Goal: Transaction & Acquisition: Purchase product/service

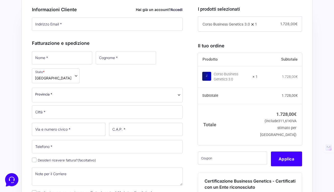
scroll to position [155, 0]
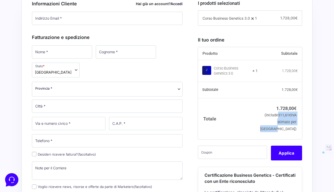
drag, startPoint x: 274, startPoint y: 122, endPoint x: 297, endPoint y: 139, distance: 28.9
click at [297, 139] on td "1.728,00 € (include 311,61 € IVA stimato per [GEOGRAPHIC_DATA])" at bounding box center [279, 118] width 44 height 41
click at [297, 139] on td "1.728,00 € (include 311,61 € IVA stimato per Italia)" at bounding box center [279, 118] width 44 height 41
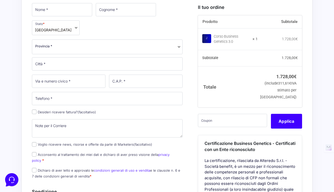
scroll to position [209, 0]
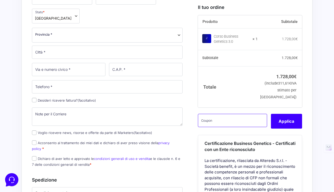
click at [240, 125] on input "text" at bounding box center [232, 120] width 69 height 13
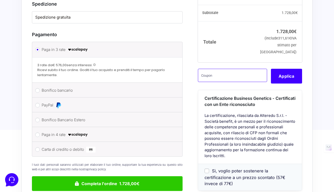
scroll to position [384, 0]
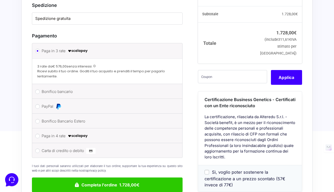
click at [68, 147] on label "Carta di credito o debito" at bounding box center [106, 151] width 129 height 8
click at [40, 149] on input "Carta di credito o debito" at bounding box center [37, 151] width 5 height 5
radio input "true"
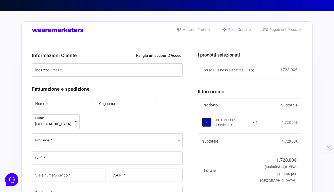
scroll to position [101, 0]
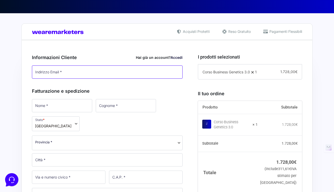
click at [138, 76] on input "Indirizzo Email *" at bounding box center [107, 72] width 150 height 13
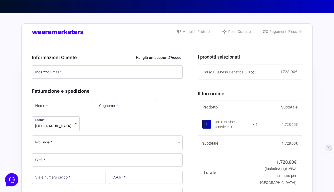
click at [142, 85] on div "Informazioni Cliente Hai già un account? Accedi Indirizzo Email * Password * Ac…" at bounding box center [107, 163] width 150 height 231
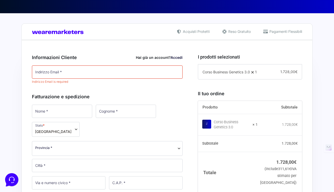
click at [173, 58] on link "Accedi" at bounding box center [176, 57] width 12 height 4
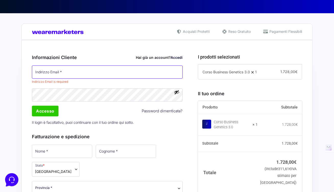
click at [124, 73] on input "Indirizzo Email *" at bounding box center [107, 72] width 150 height 13
type input "[EMAIL_ADDRESS][PERSON_NAME][DOMAIN_NAME]"
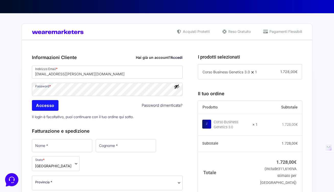
click at [49, 111] on input "Accesso" at bounding box center [45, 105] width 27 height 11
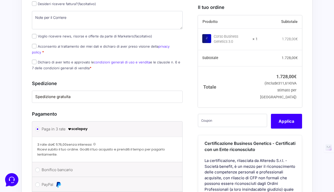
scroll to position [361, 0]
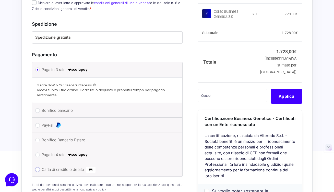
click at [39, 168] on input "Carta di credito o debito" at bounding box center [37, 170] width 5 height 5
radio input "true"
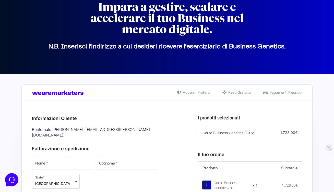
scroll to position [90, 0]
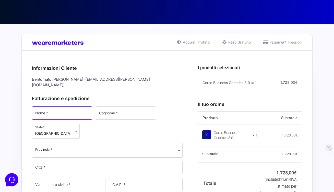
click at [57, 111] on input "Nome *" at bounding box center [62, 113] width 60 height 13
type input "[PERSON_NAME]"
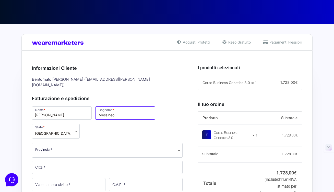
type input "Messineo"
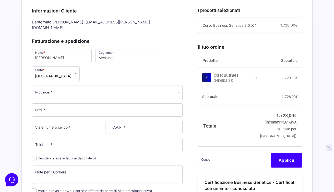
scroll to position [156, 0]
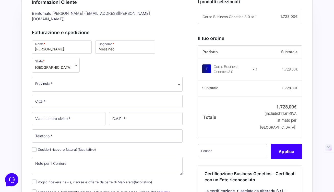
click at [55, 148] on label "Desideri ricevere fattura? (facoltativo)" at bounding box center [64, 150] width 64 height 4
click at [36, 147] on input "Desideri ricevere fattura? (facoltativo)" at bounding box center [34, 149] width 5 height 5
checkbox input "true"
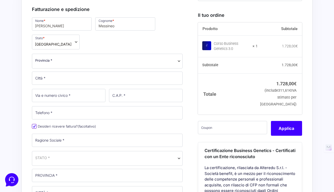
scroll to position [164, 0]
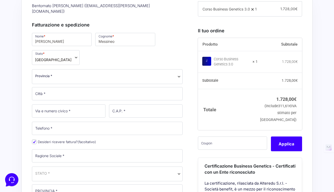
click at [72, 73] on span "Provincia *" at bounding box center [107, 75] width 144 height 5
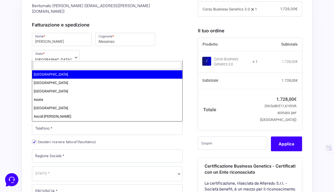
click at [54, 66] on input "text" at bounding box center [107, 65] width 148 height 8
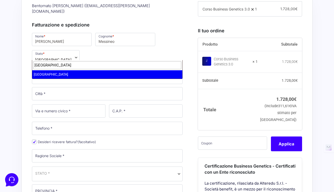
type input "[GEOGRAPHIC_DATA]"
select select "PI"
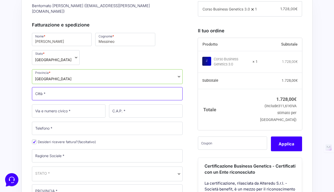
click at [60, 87] on input "Città *" at bounding box center [107, 93] width 150 height 13
type input "Cascina"
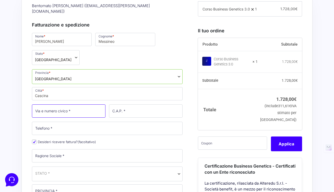
type input "i"
type input "[STREET_ADDRESS]"
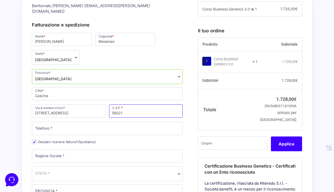
type input "56021"
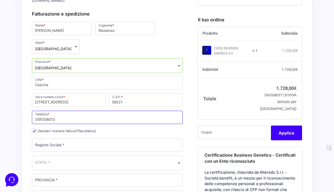
scroll to position [175, 0]
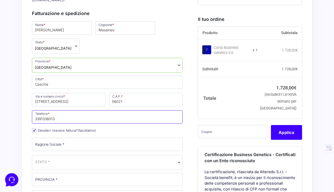
type input "3391336013"
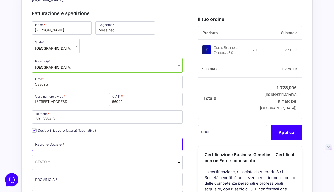
click at [42, 138] on input "Ragione Sociale *" at bounding box center [107, 144] width 150 height 13
type input "[PERSON_NAME] srl"
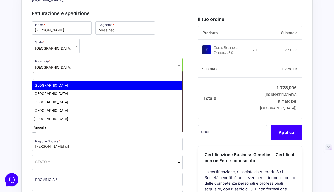
click at [47, 155] on span "STATO *" at bounding box center [107, 162] width 150 height 15
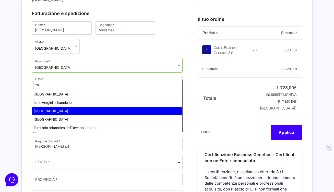
type input "ita"
select select "IT"
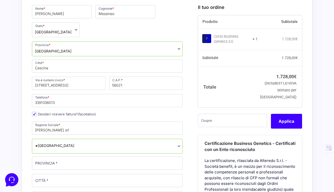
scroll to position [217, 0]
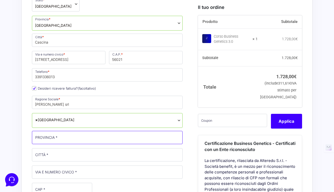
click at [65, 131] on input "PROVINCIA *" at bounding box center [107, 137] width 150 height 13
type input "p"
type input "PI"
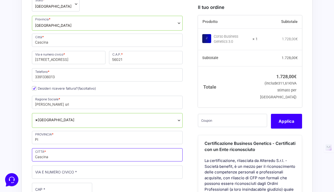
type input "Cascina"
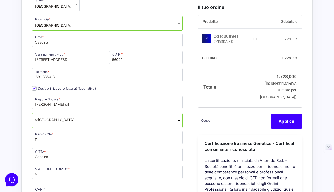
click at [75, 51] on input "[STREET_ADDRESS]" at bounding box center [68, 57] width 73 height 13
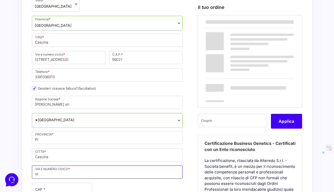
click at [65, 166] on input "Vi" at bounding box center [107, 172] width 150 height 13
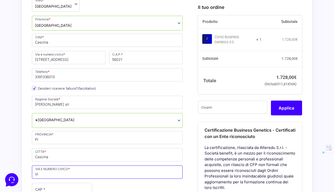
paste input "a Montanara, 13"
type input "[STREET_ADDRESS]"
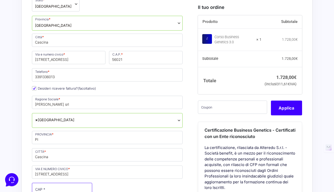
click at [50, 183] on input "CAP *" at bounding box center [62, 189] width 60 height 13
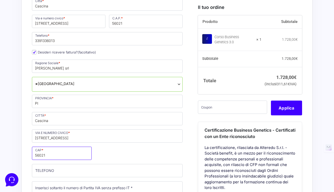
type input "56021"
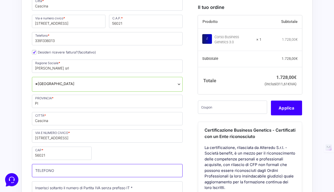
scroll to position [277, 0]
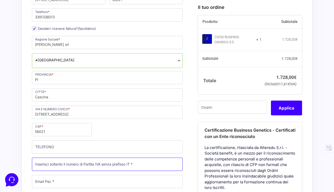
click at [60, 158] on input "Partita Iva *" at bounding box center [107, 164] width 150 height 13
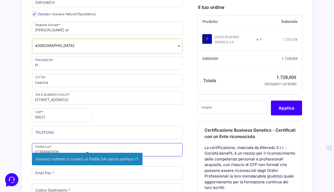
scroll to position [299, 0]
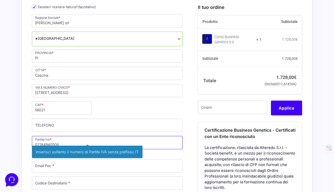
type input "02184940506"
click at [24, 157] on div "Riepilogo Ordine 1.728,00 € Prodotto Subtotale Corso Business Genetics 3.0 × 1 …" at bounding box center [166, 171] width 291 height 659
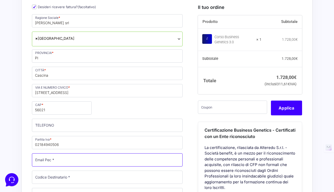
click at [51, 154] on input "Email Pec *" at bounding box center [107, 160] width 150 height 13
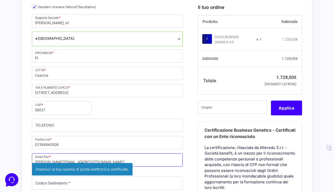
type input "[PERSON_NAME][EMAIL_ADDRESS][DOMAIN_NAME]"
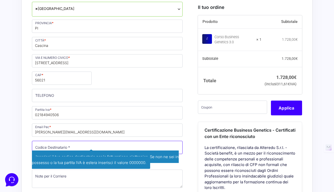
scroll to position [330, 0]
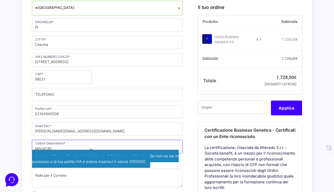
type input "M5UXCR1"
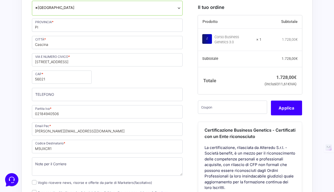
click at [17, 151] on div "Acquisti Protetti Reso Gratuito Pagamenti Flessibili Riepilogo Ordine 1.728,00 …" at bounding box center [167, 137] width 334 height 707
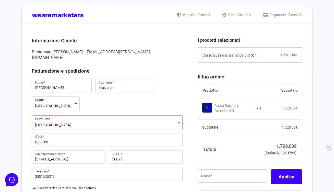
scroll to position [104, 0]
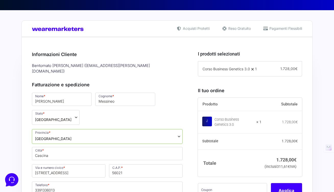
click at [48, 129] on span "[GEOGRAPHIC_DATA]" at bounding box center [107, 136] width 150 height 15
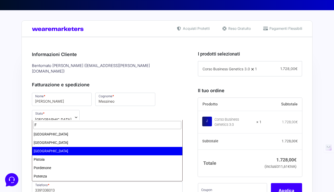
scroll to position [0, 0]
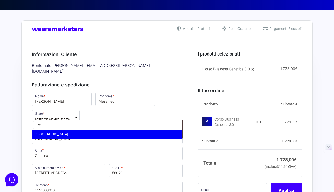
type input "Fire"
select select "FI"
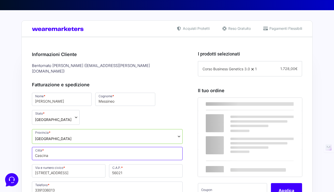
click at [59, 147] on input "Cascina" at bounding box center [107, 153] width 150 height 13
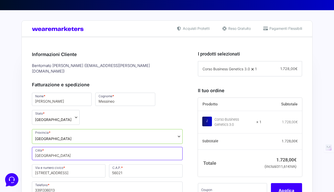
type input "[GEOGRAPHIC_DATA]"
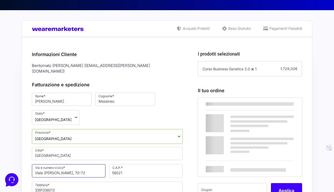
type input "Viale [PERSON_NAME], 70-72"
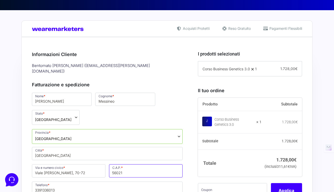
click at [124, 164] on input "56021" at bounding box center [145, 170] width 73 height 13
type input "50129"
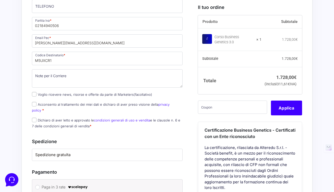
scroll to position [421, 0]
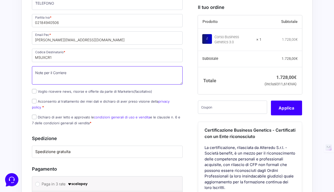
click at [76, 66] on textarea "Note per il Corriere (facoltativo)" at bounding box center [107, 75] width 150 height 18
type textarea "c/o The Social Hub Coworking"
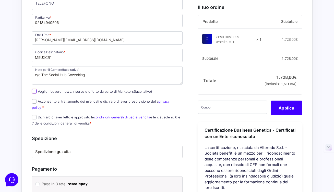
click at [35, 89] on input "Voglio ricevere news, risorse e offerte da parte di Marketers (facoltativo)" at bounding box center [34, 91] width 5 height 5
checkbox input "true"
click at [34, 99] on input "Acconsento al trattamento dei miei dati e dichiaro di aver preso visione della …" at bounding box center [34, 101] width 5 height 5
checkbox input "true"
click at [36, 115] on input "Dichiaro di aver letto e approvato le condizioni generali di uso e vendita e le…" at bounding box center [34, 117] width 5 height 5
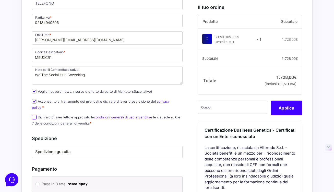
checkbox input "true"
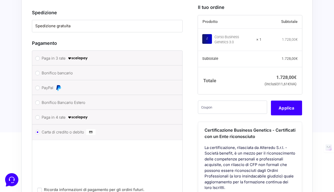
scroll to position [548, 0]
click at [40, 187] on input "Ricorda informazioni di pagamento per gli ordini futuri." at bounding box center [39, 189] width 5 height 5
checkbox input "true"
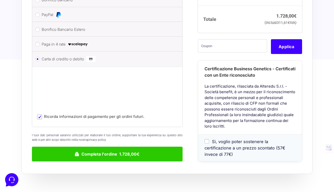
scroll to position [621, 0]
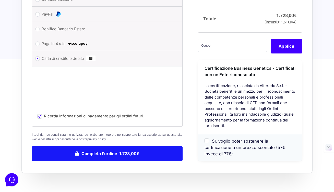
click at [158, 146] on button "Completa l'ordine 1.728,00€" at bounding box center [107, 153] width 150 height 15
